Goal: Information Seeking & Learning: Understand process/instructions

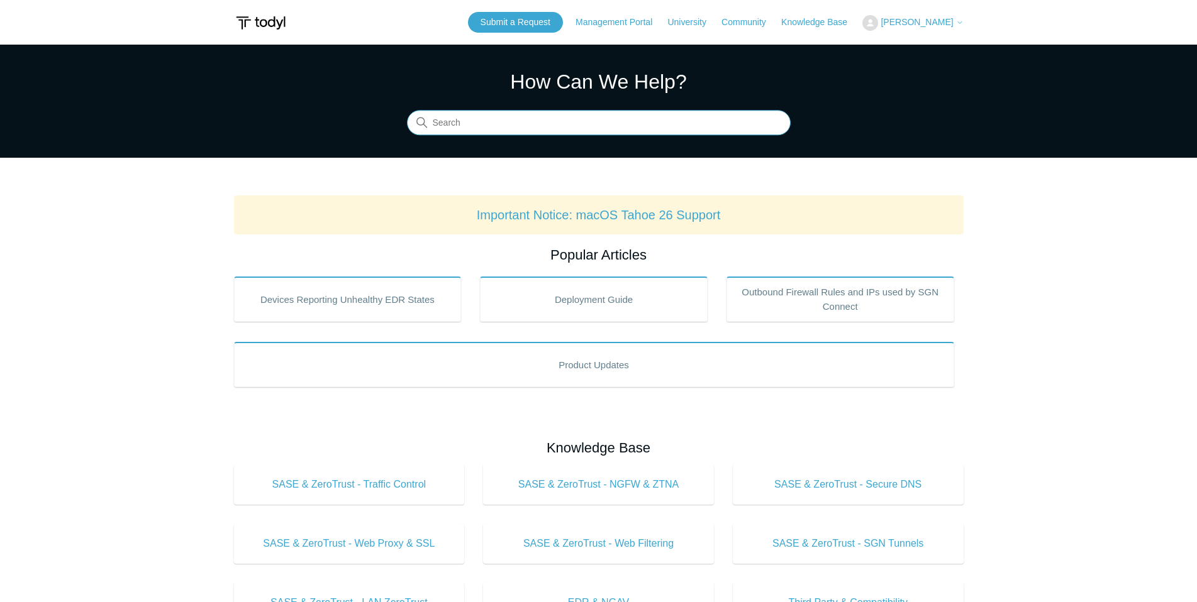
click at [575, 127] on input "Search" at bounding box center [599, 123] width 384 height 25
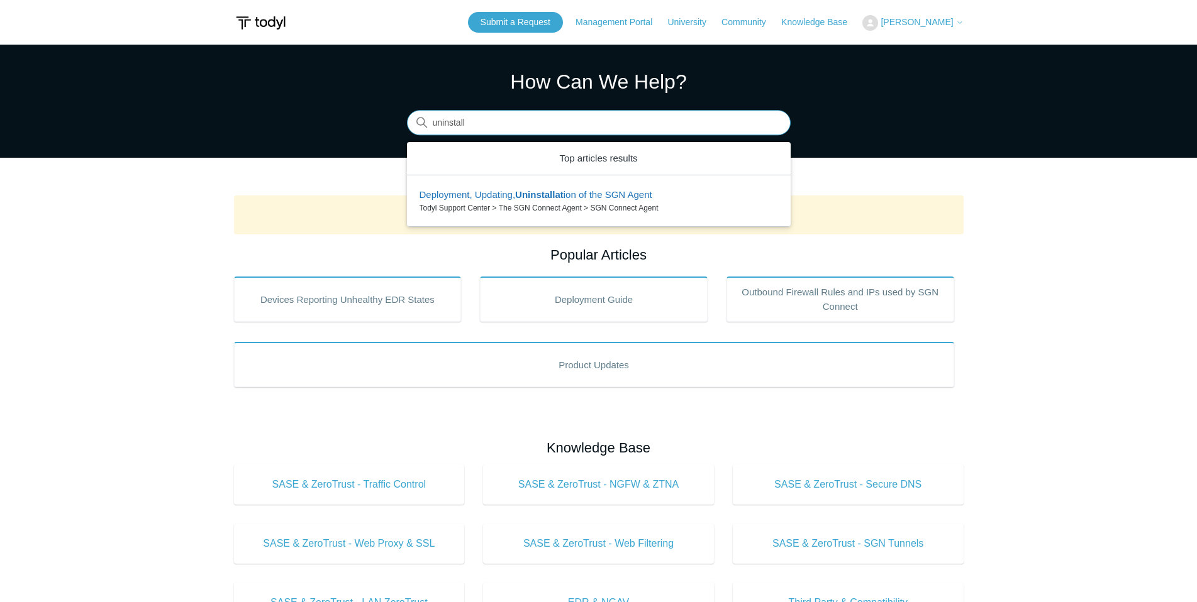
type input "uninstall"
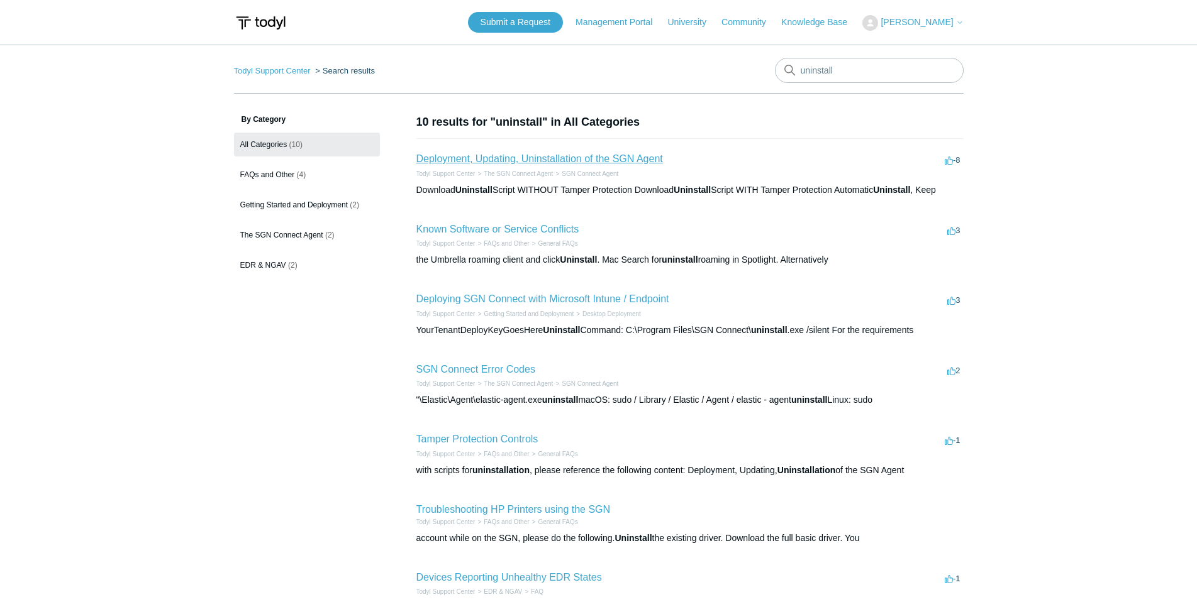
click at [636, 158] on link "Deployment, Updating, Uninstallation of the SGN Agent" at bounding box center [539, 158] width 247 height 11
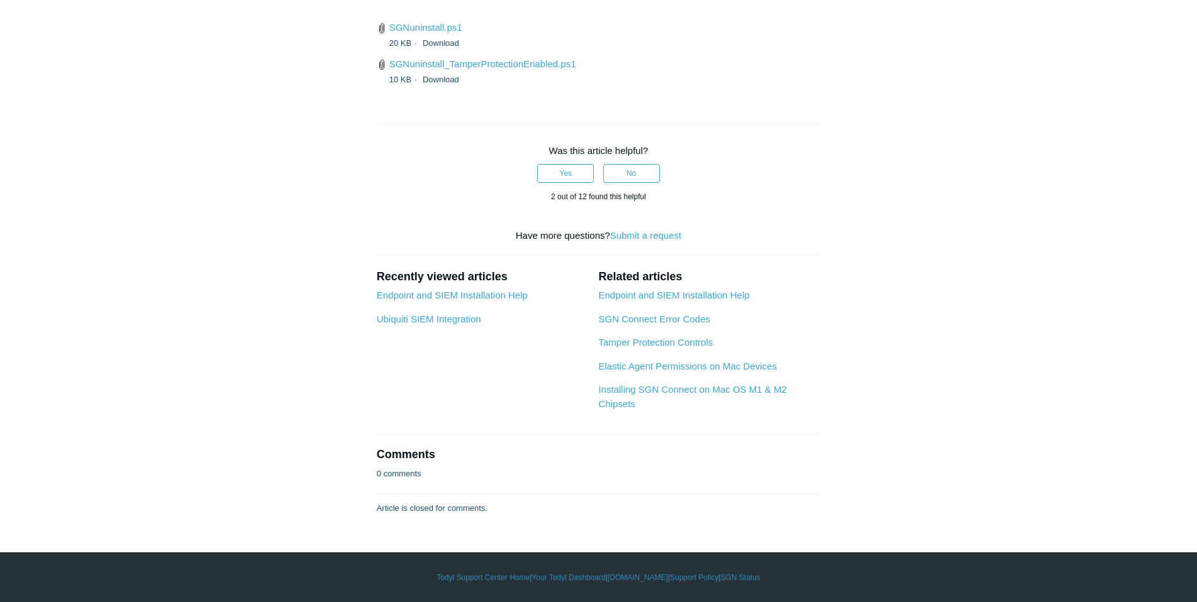
scroll to position [3459, 0]
click at [450, 33] on link "SGNuninstall.ps1" at bounding box center [425, 27] width 73 height 11
